Goal: Task Accomplishment & Management: Use online tool/utility

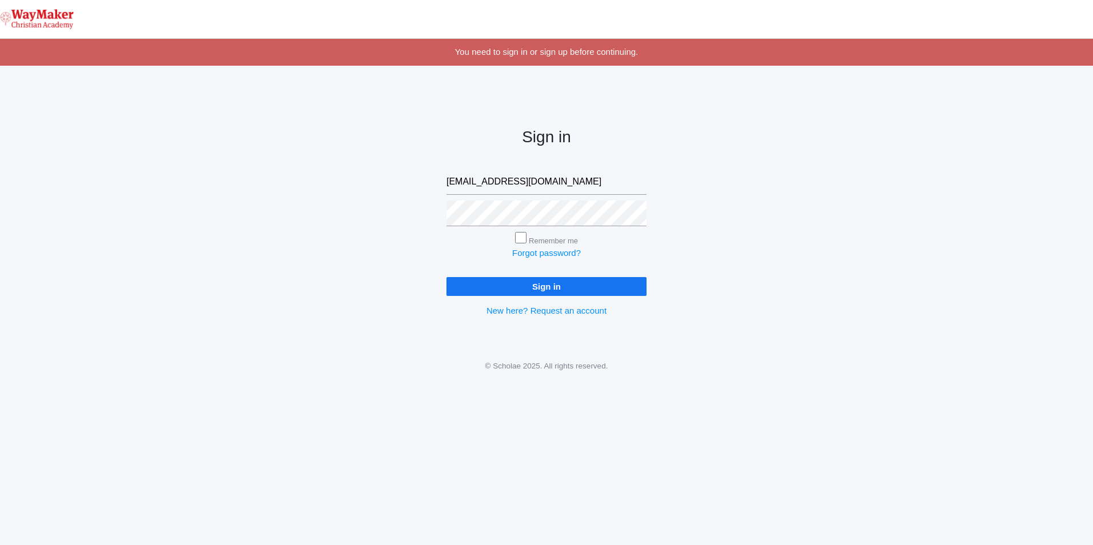
type input "gpecor@waymakerchristian.com"
click at [523, 241] on input "Remember me" at bounding box center [520, 237] width 11 height 11
checkbox input "true"
click at [562, 288] on input "Sign in" at bounding box center [546, 286] width 200 height 19
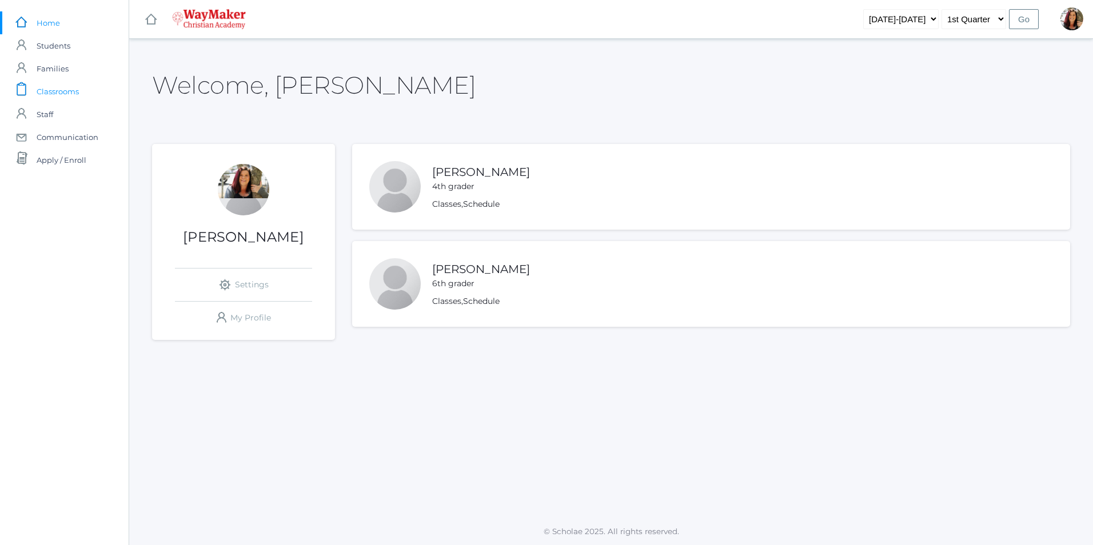
click at [83, 91] on link "icons/clipboard/plain Created with Sketch. Classrooms" at bounding box center [64, 91] width 129 height 23
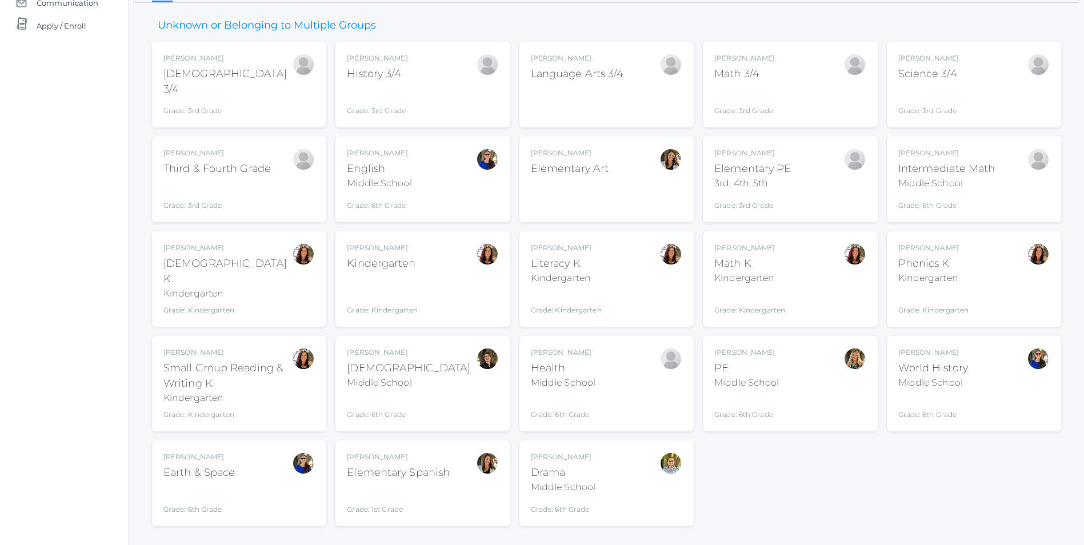
scroll to position [147, 0]
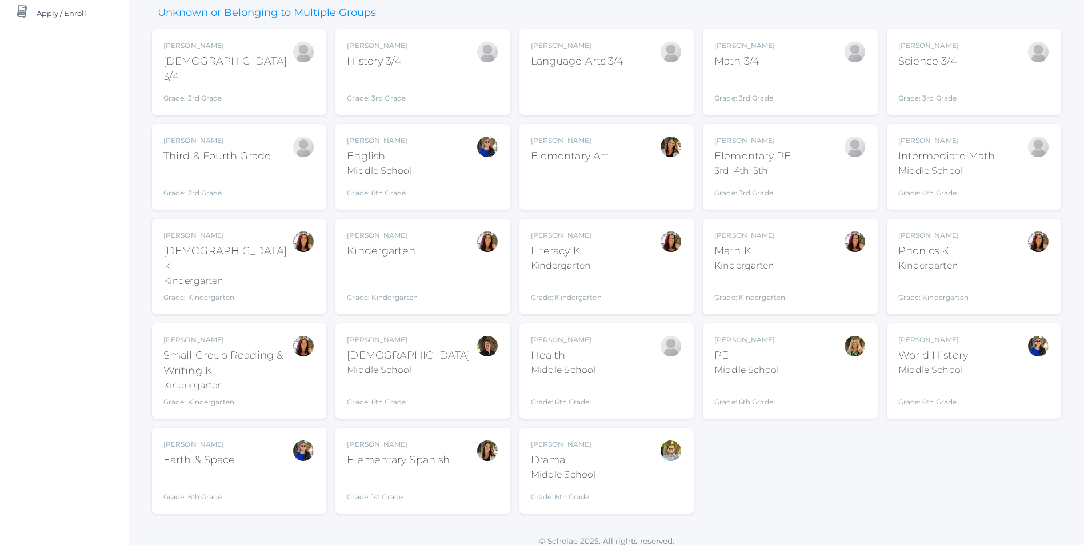
click at [430, 275] on div "Gina Pecor Kindergarten Grade: Kindergarten KINDER" at bounding box center [422, 266] width 151 height 73
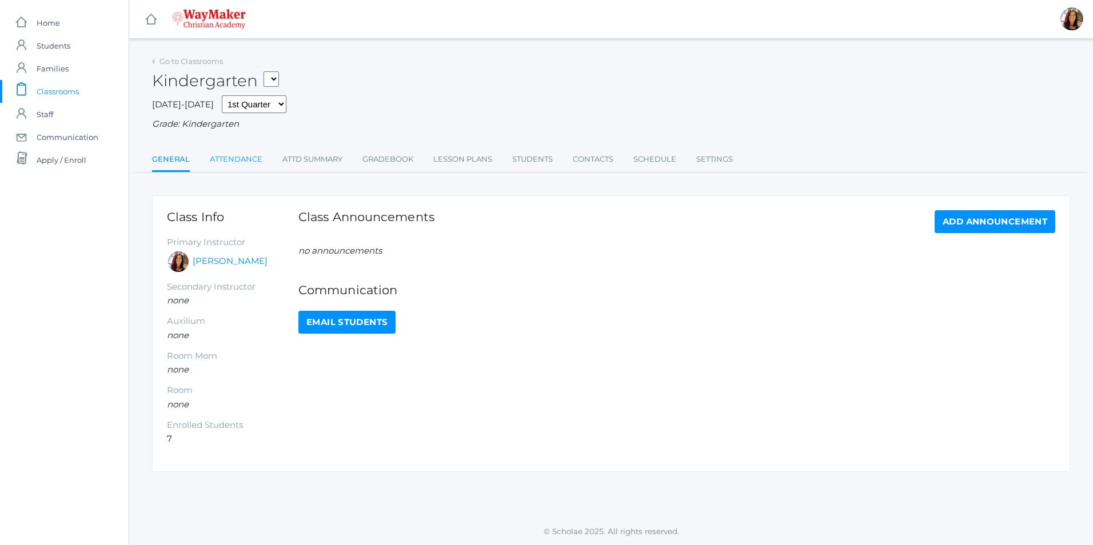
click at [239, 162] on link "Attendance" at bounding box center [236, 159] width 53 height 23
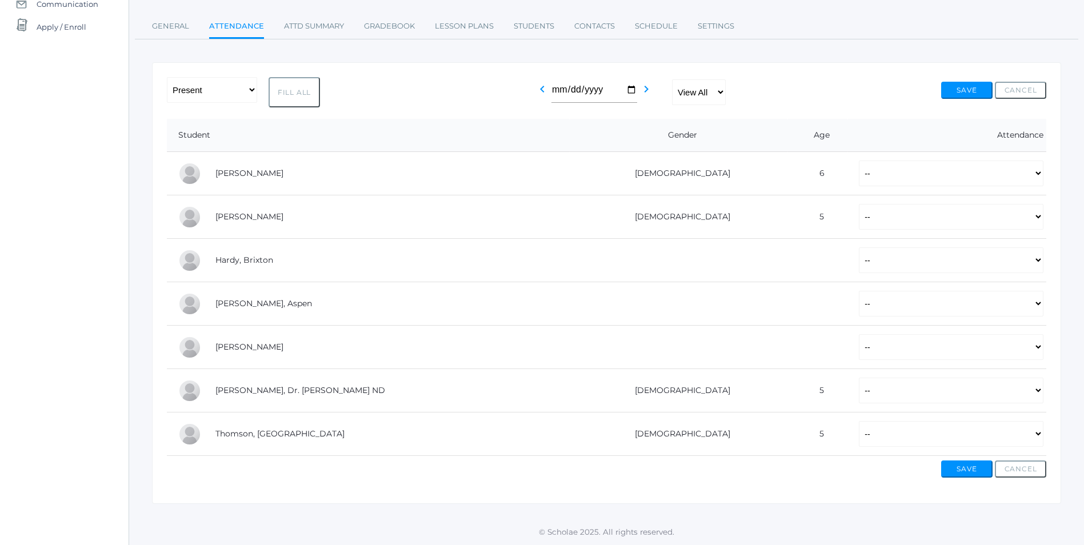
scroll to position [78, 0]
